Goal: Task Accomplishment & Management: Manage account settings

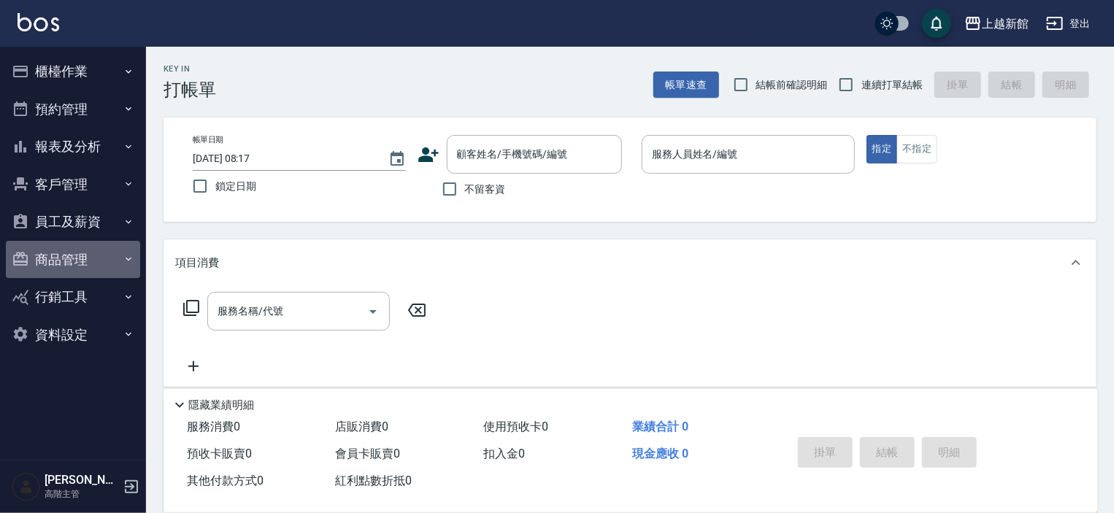
click at [58, 253] on button "商品管理" at bounding box center [73, 260] width 134 height 38
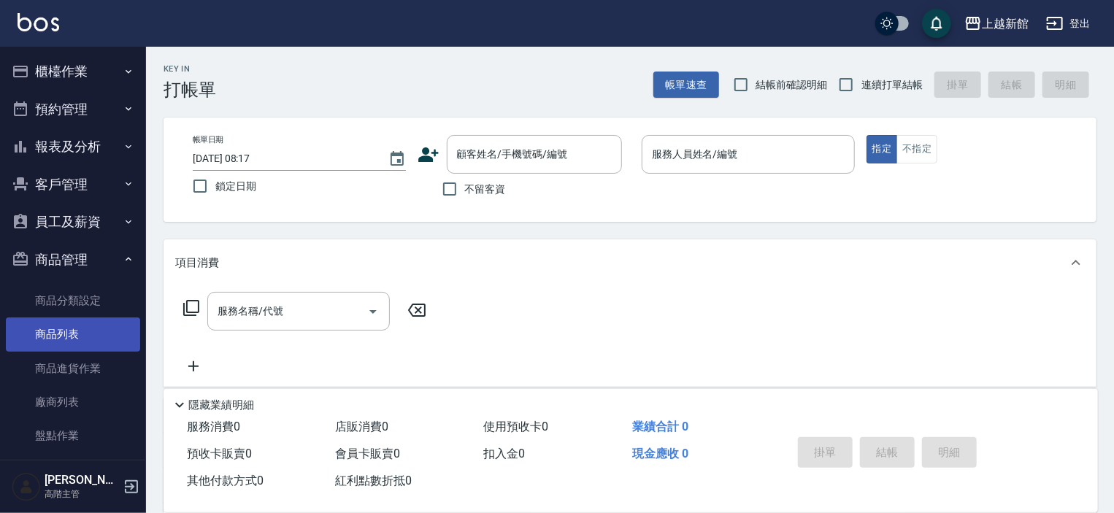
click at [50, 337] on link "商品列表" at bounding box center [73, 335] width 134 height 34
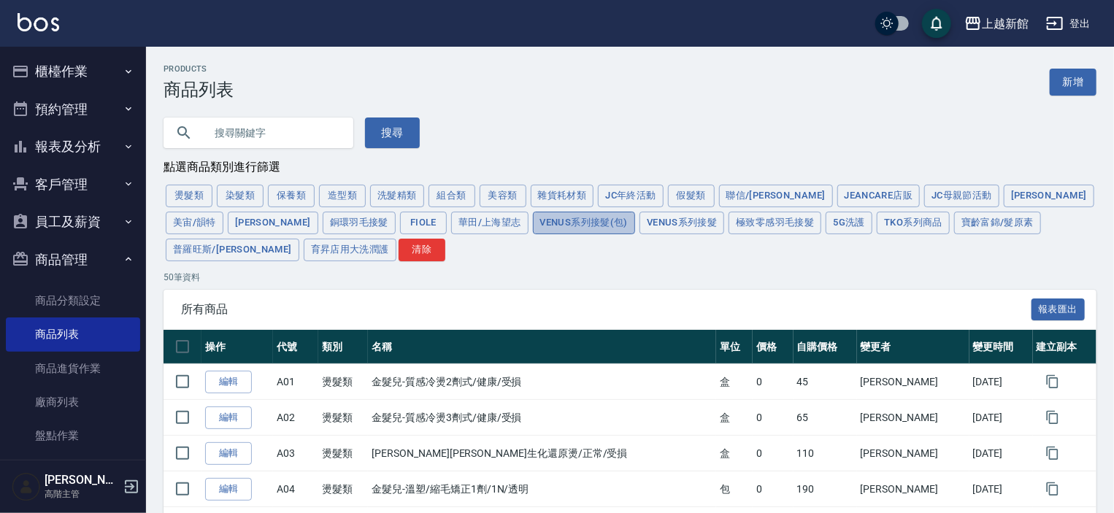
click at [533, 225] on button "Venus系列接髮(包)" at bounding box center [584, 223] width 102 height 23
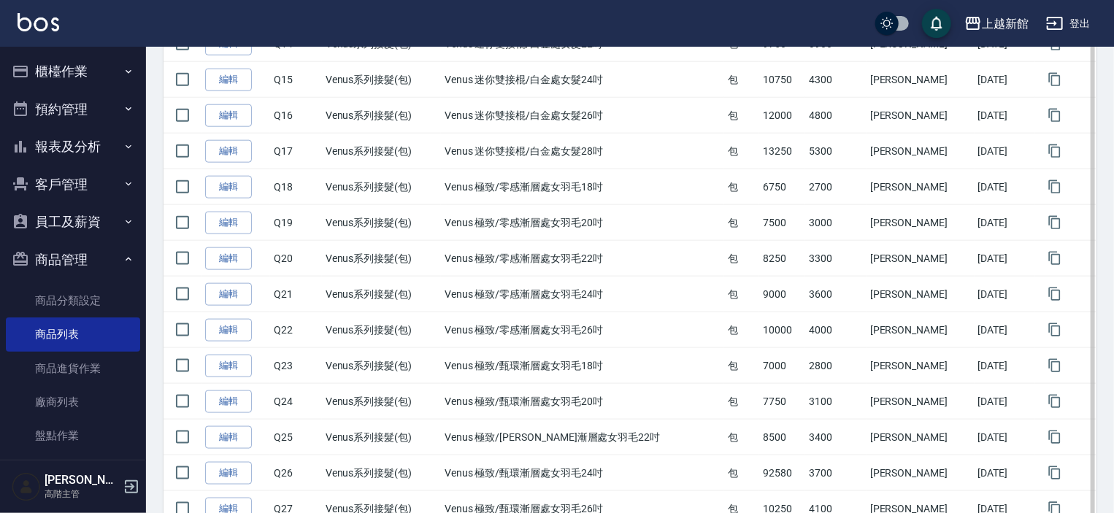
scroll to position [876, 0]
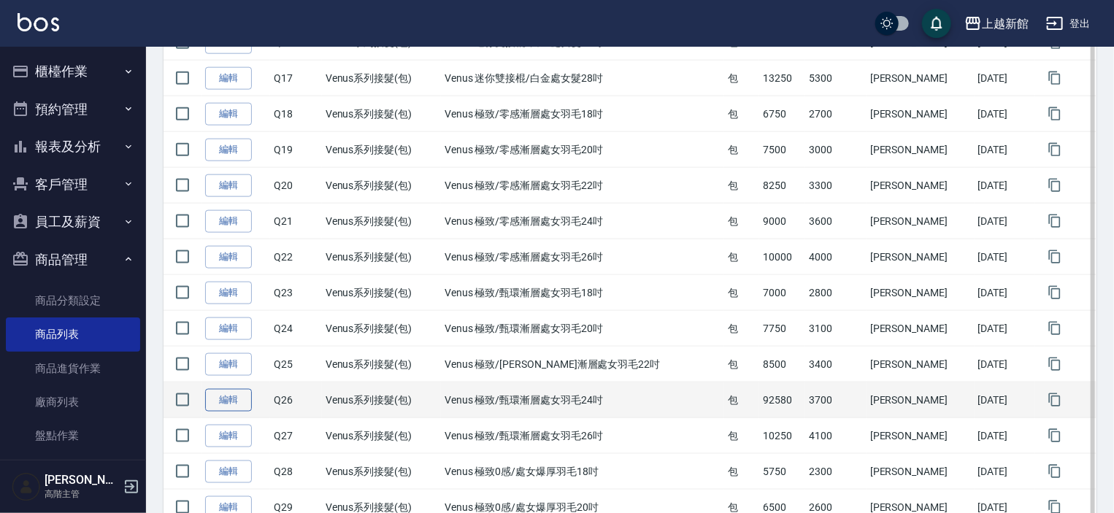
click at [226, 395] on link "編輯" at bounding box center [228, 400] width 47 height 23
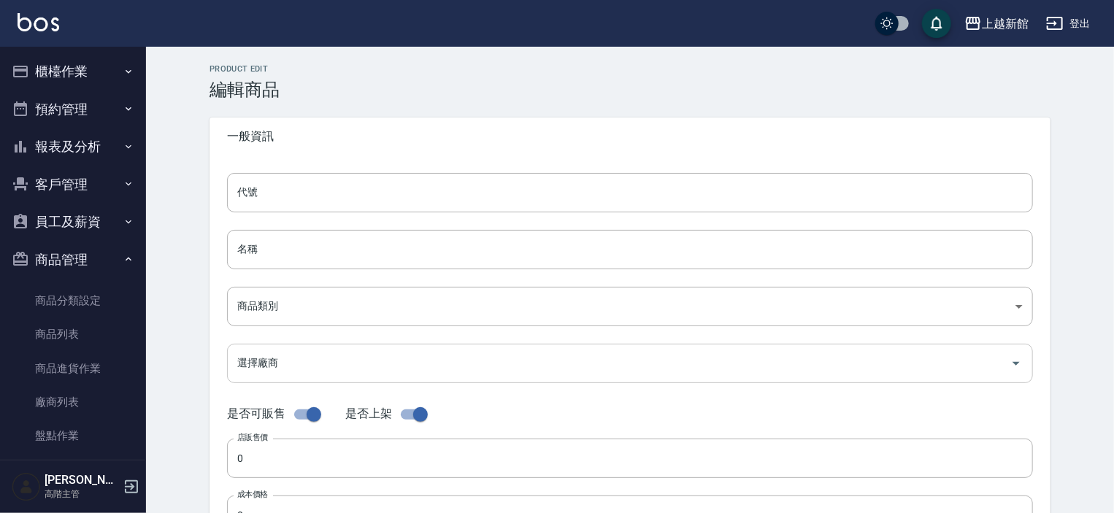
type input "Q26"
type input "Venus 極致/甄環漸層處女羽毛24吋"
type input "40f2987e-5029-4920-bab0-85172f944b0d"
type input "92580"
type input "3700"
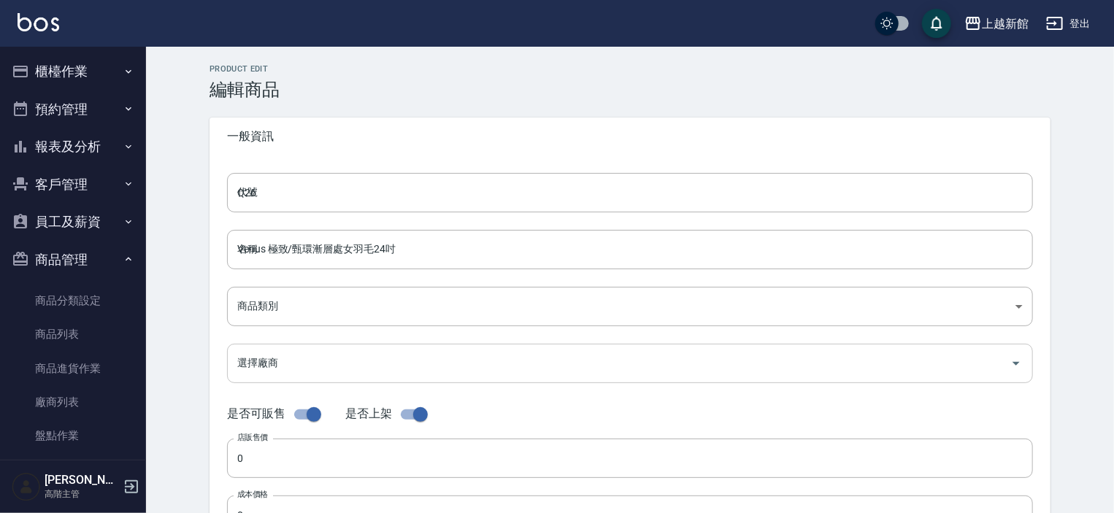
type input "3700"
type input "包"
type input "UNSET"
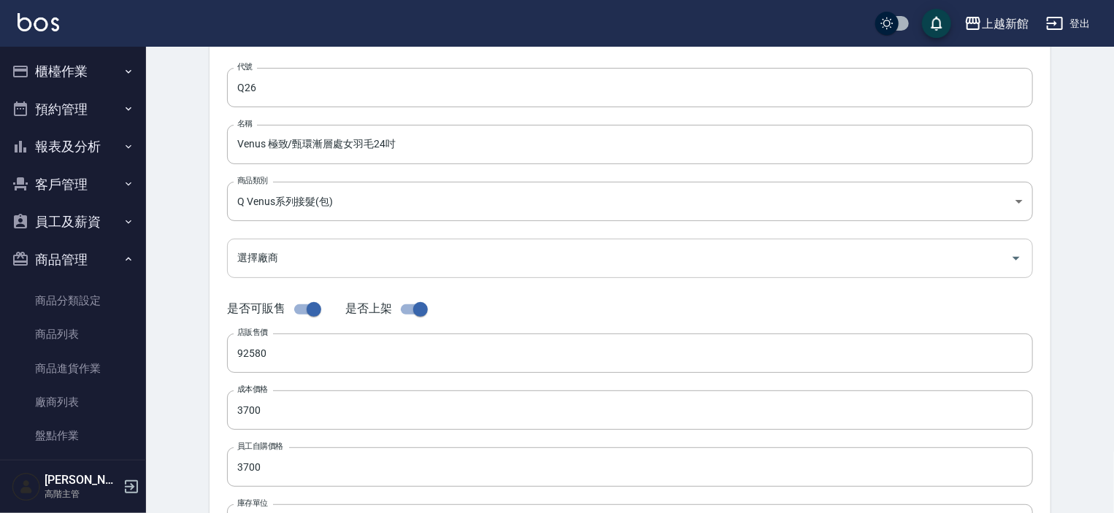
scroll to position [292, 0]
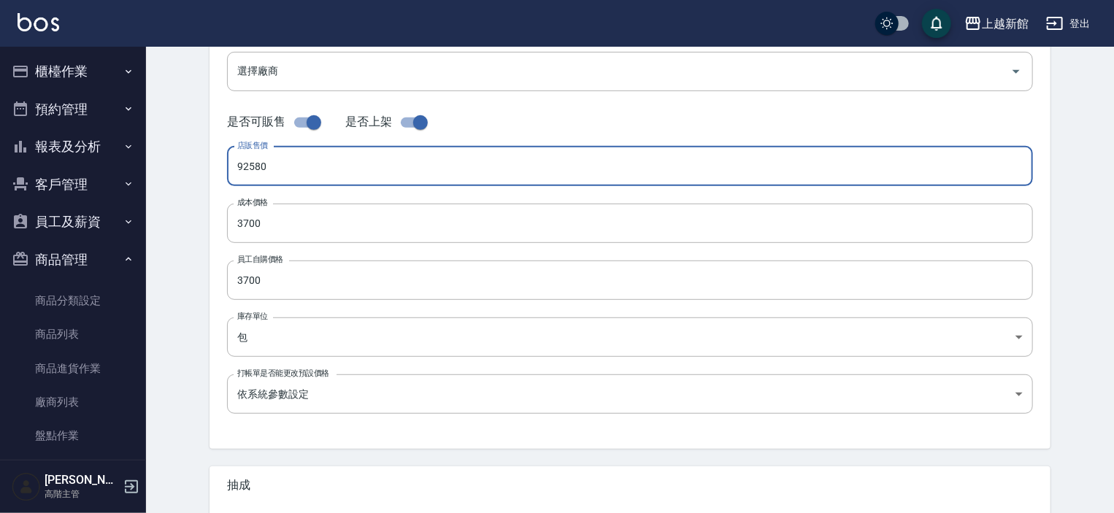
click at [259, 162] on input "92580" at bounding box center [630, 166] width 806 height 39
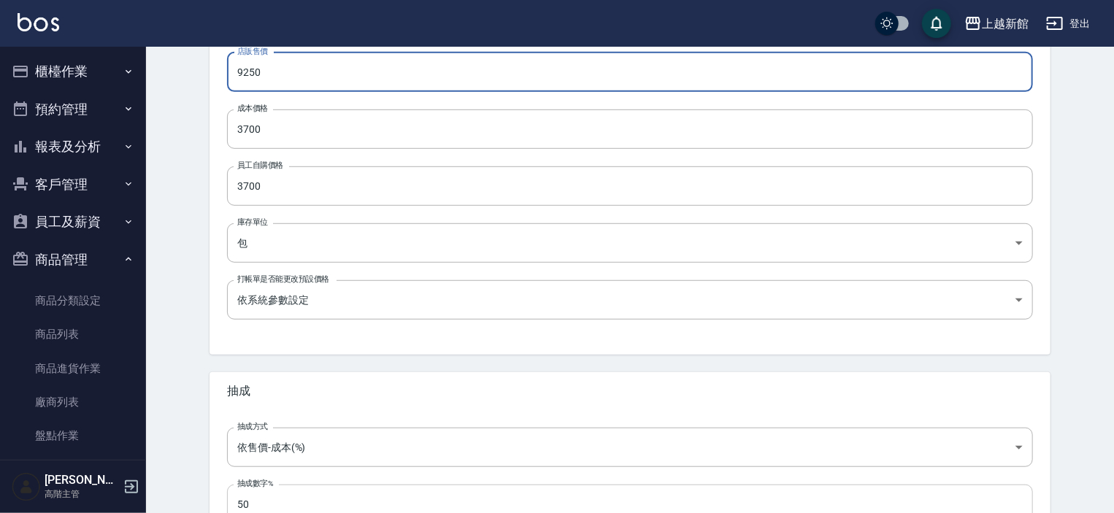
scroll to position [493, 0]
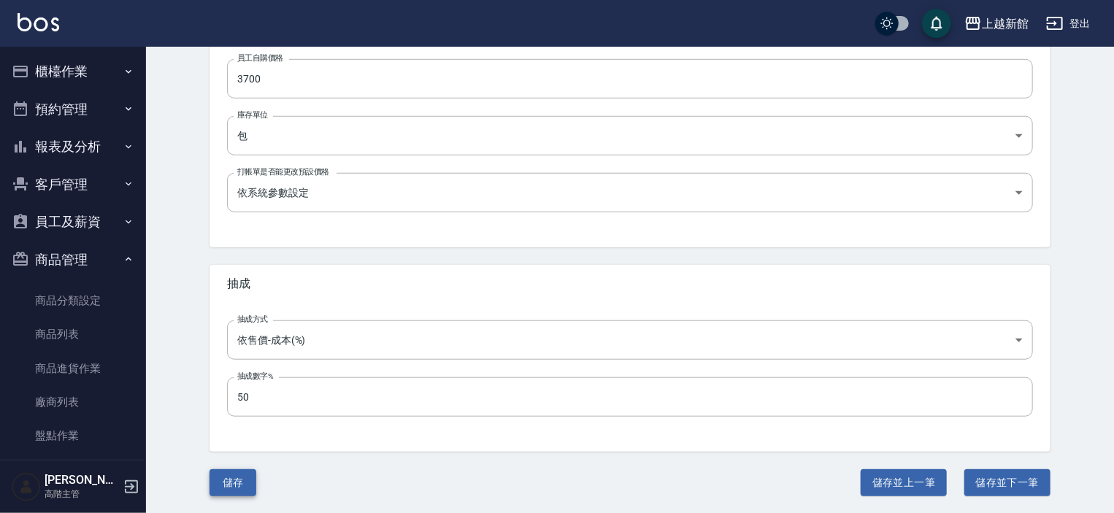
type input "9250"
click at [228, 478] on button "儲存" at bounding box center [232, 482] width 47 height 27
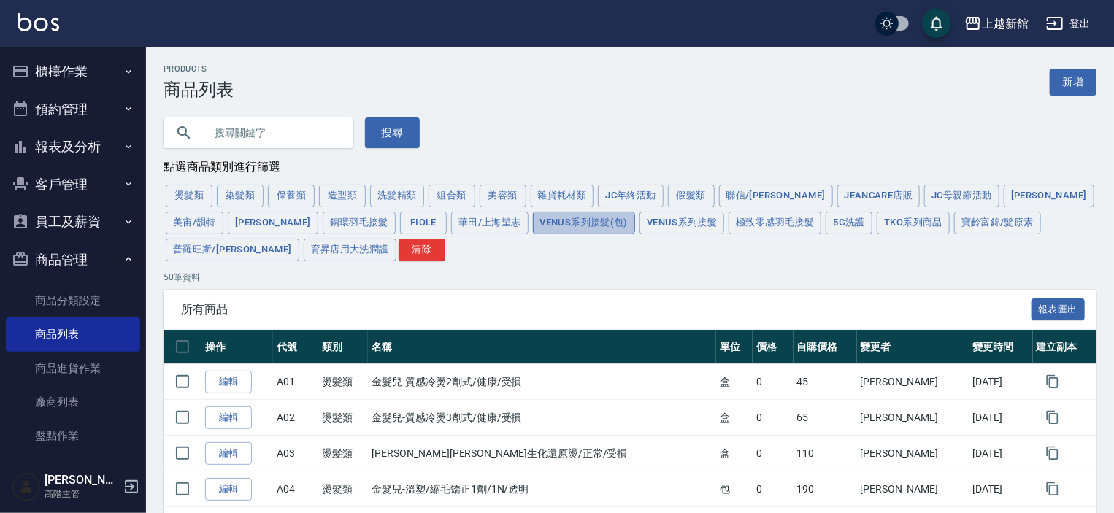
click at [533, 224] on button "Venus系列接髮(包)" at bounding box center [584, 223] width 102 height 23
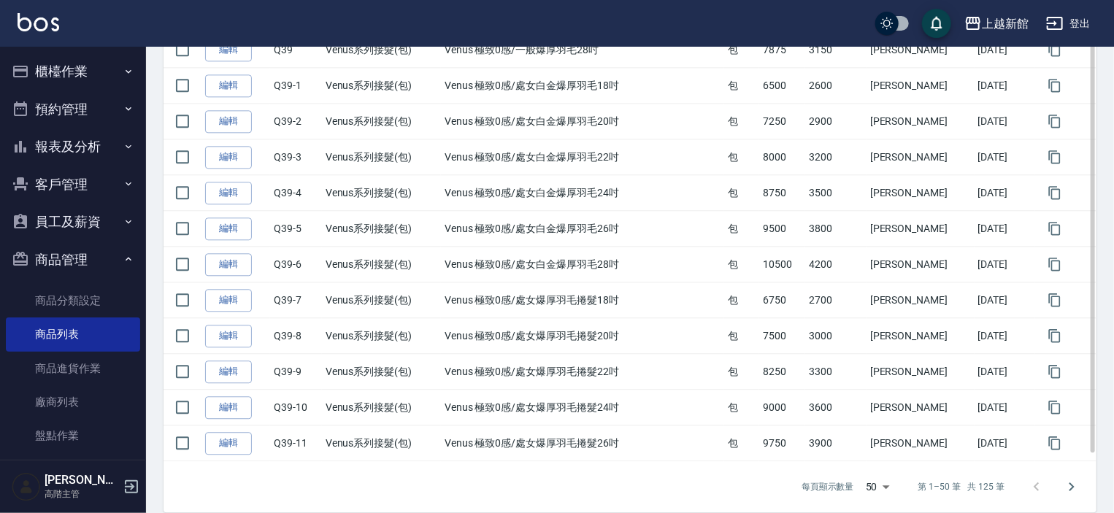
scroll to position [1702, 0]
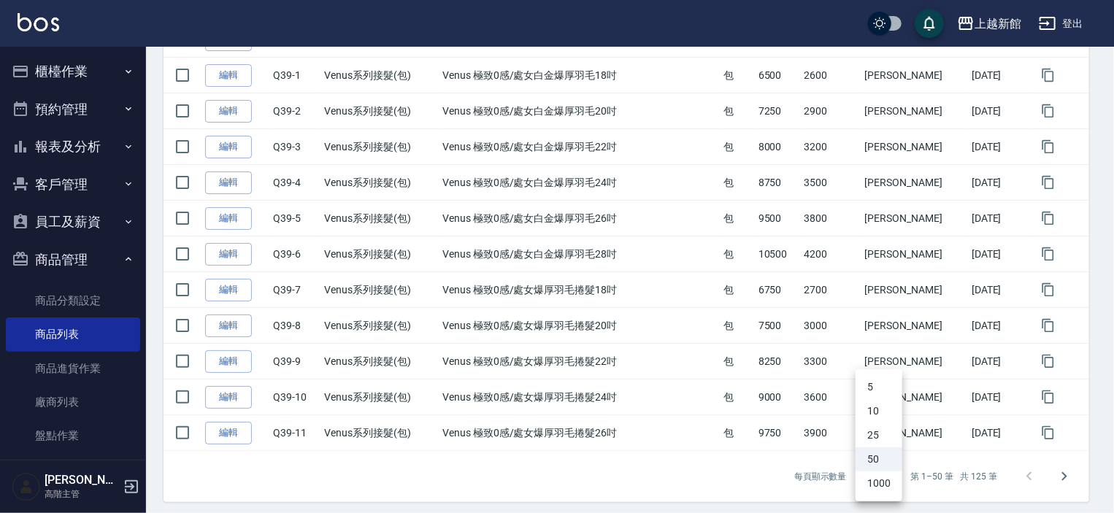
click at [885, 482] on li "1000" at bounding box center [879, 484] width 47 height 24
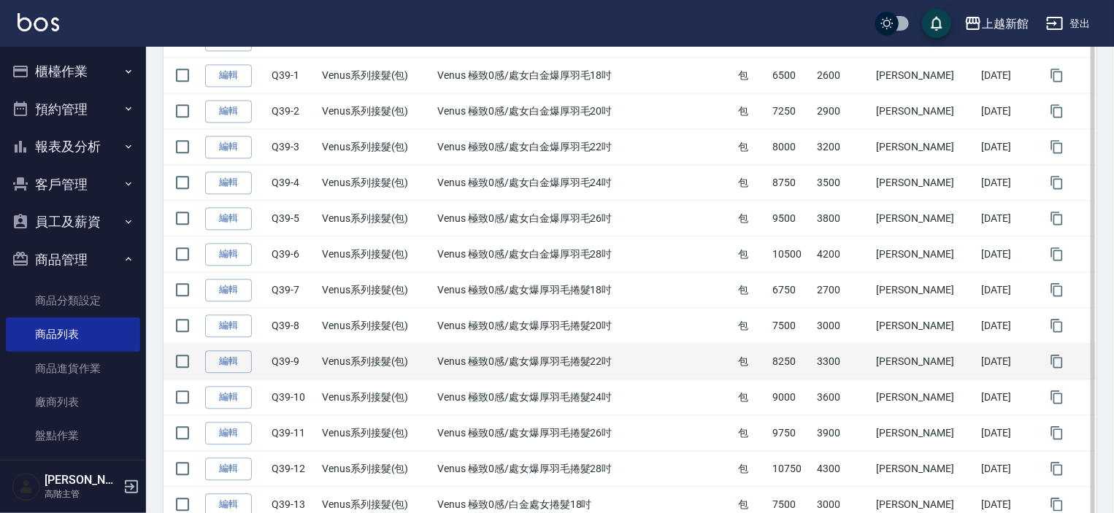
type input "1000"
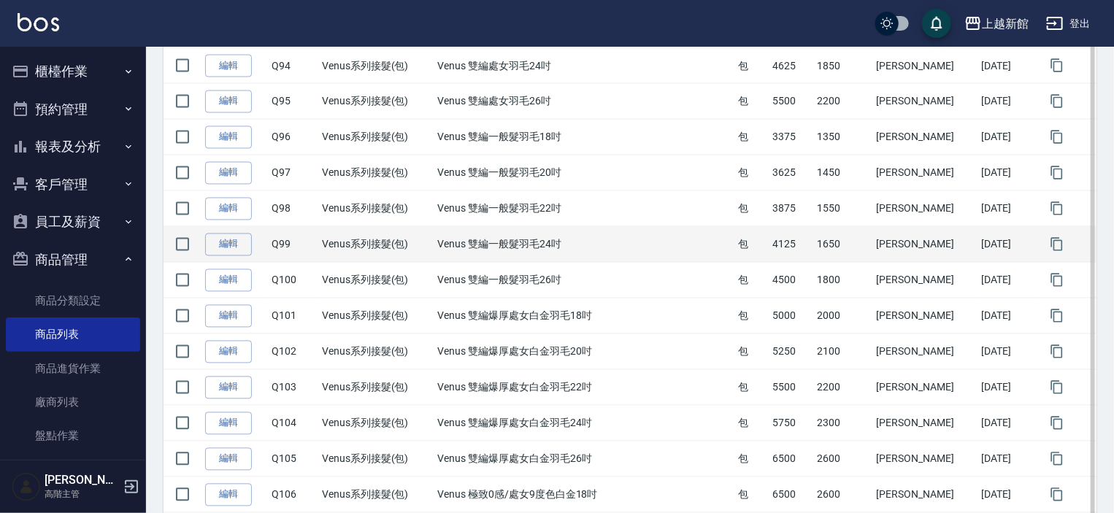
scroll to position [4081, 0]
